Goal: Use online tool/utility: Utilize a website feature to perform a specific function

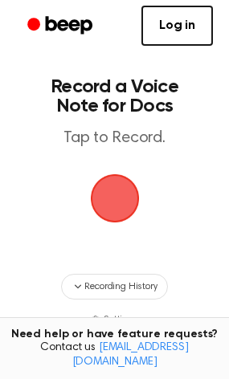
click at [130, 184] on span "button" at bounding box center [114, 198] width 69 height 69
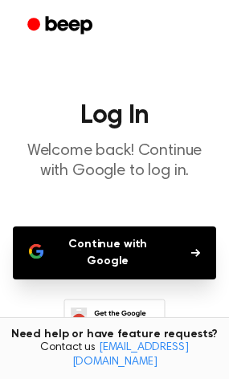
click at [166, 256] on button "Continue with Google" at bounding box center [114, 253] width 203 height 53
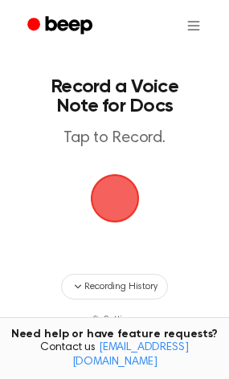
click at [109, 209] on span "button" at bounding box center [114, 199] width 52 height 52
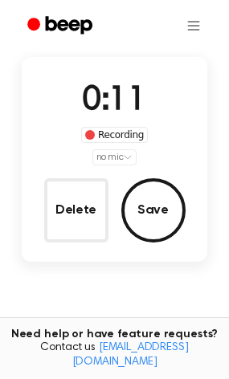
scroll to position [87, 0]
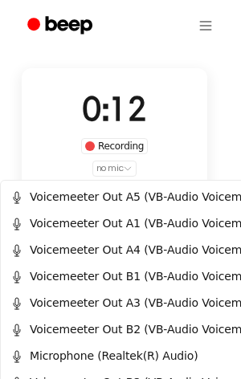
click at [119, 167] on html "Record a Beep Recording in progress. 0:12 Recording no mic Delete Save Tired of…" at bounding box center [120, 220] width 241 height 614
click at [81, 360] on div "Microphone (Realtek(R) Audio)" at bounding box center [104, 356] width 188 height 17
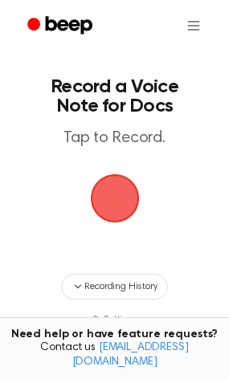
click at [109, 202] on span "button" at bounding box center [114, 198] width 45 height 45
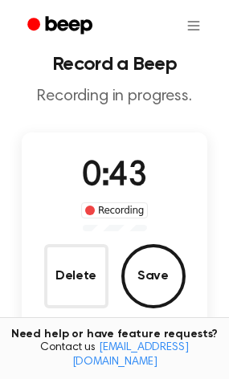
scroll to position [22, 0]
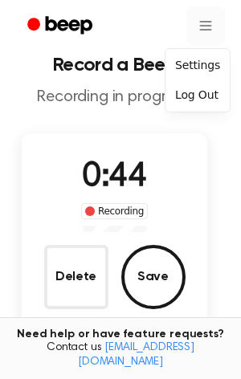
click at [186, 24] on html "Record a Beep Recording in progress. 0:44 Recording Delete Save Tired of copyin…" at bounding box center [120, 280] width 241 height 604
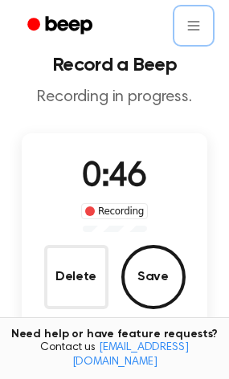
click at [195, 27] on html "Record a Beep Recording in progress. 0:46 Recording Delete Save Tired of copyin…" at bounding box center [114, 280] width 229 height 604
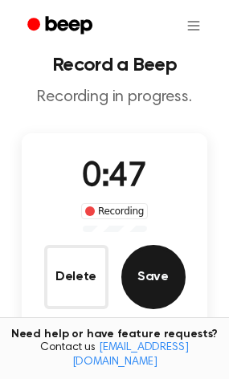
click at [145, 281] on button "Save" at bounding box center [153, 277] width 64 height 64
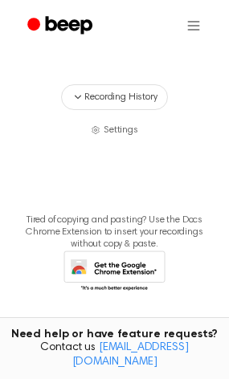
scroll to position [404, 0]
